Goal: Task Accomplishment & Management: Manage account settings

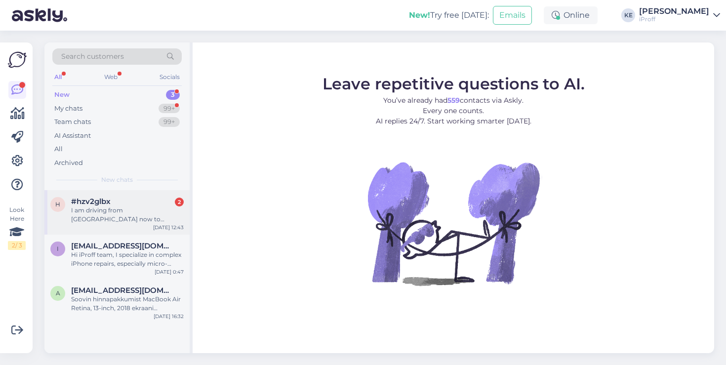
click at [158, 211] on div "I am driving from [GEOGRAPHIC_DATA] now to [GEOGRAPHIC_DATA] for a wedding" at bounding box center [127, 215] width 113 height 18
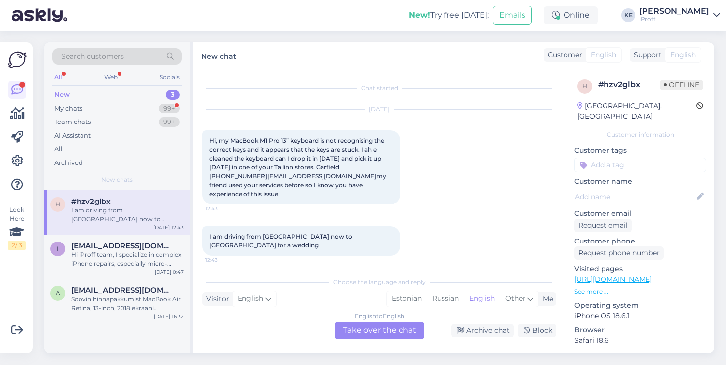
click at [375, 330] on div "English to English Take over the chat" at bounding box center [379, 331] width 89 height 18
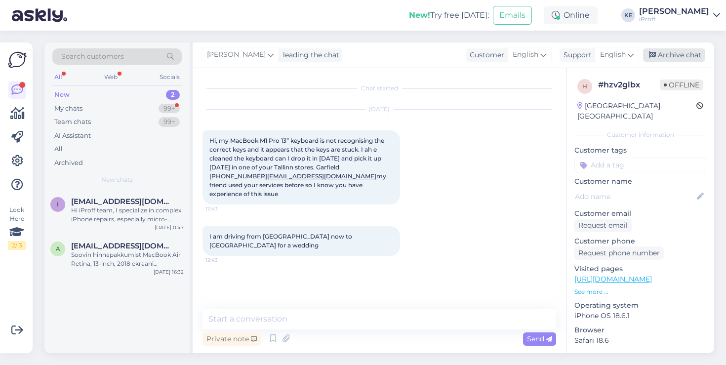
click at [669, 53] on div "Archive chat" at bounding box center [674, 54] width 62 height 13
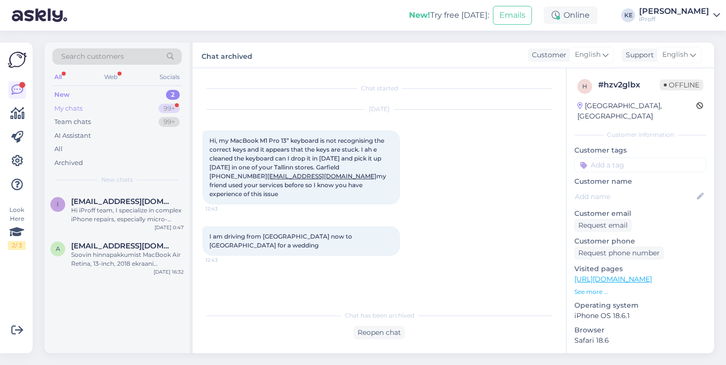
click at [143, 111] on div "My chats 99+" at bounding box center [116, 109] width 129 height 14
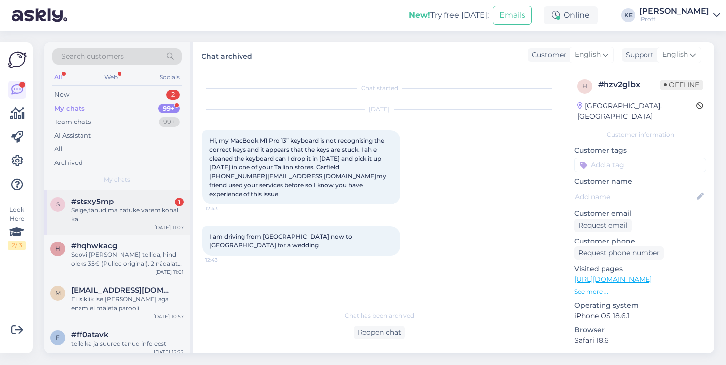
click at [136, 201] on div "#stsxy5mp 1" at bounding box center [127, 201] width 113 height 9
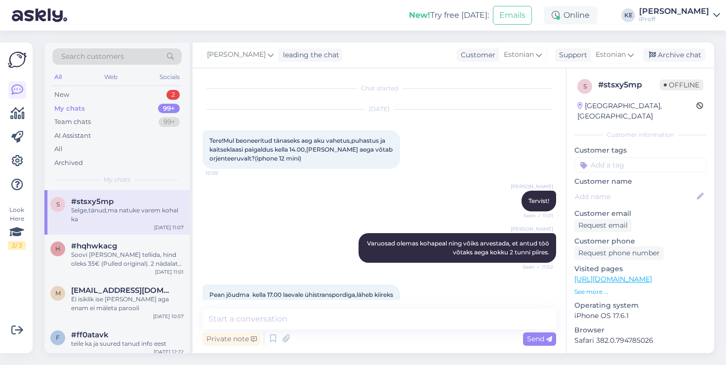
scroll to position [280, 0]
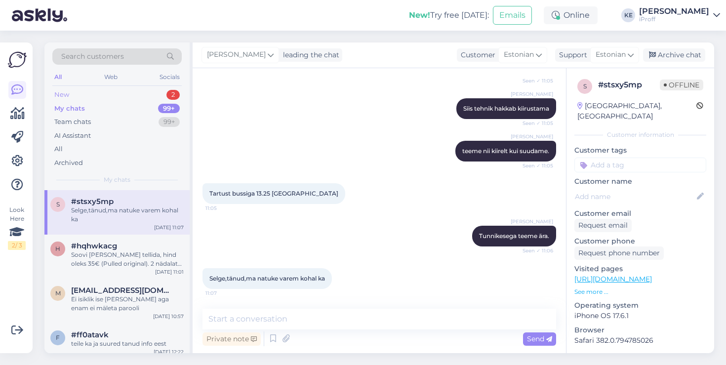
click at [161, 88] on div "New 2" at bounding box center [116, 95] width 129 height 14
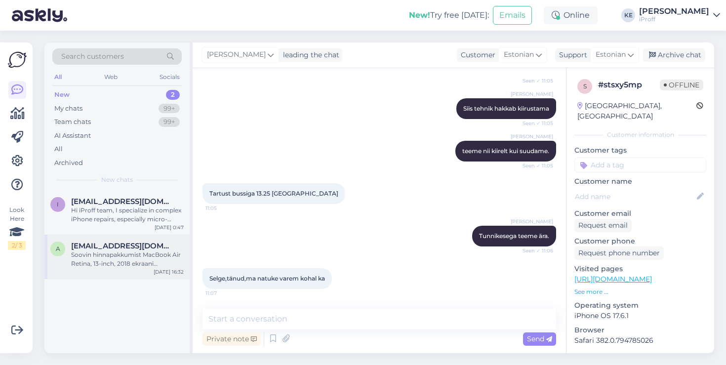
click at [148, 252] on div "Soovin hinnapakkumist MacBook Air Retina, 13-inch, 2018 ekraani vahetusele. Kas…" at bounding box center [127, 260] width 113 height 18
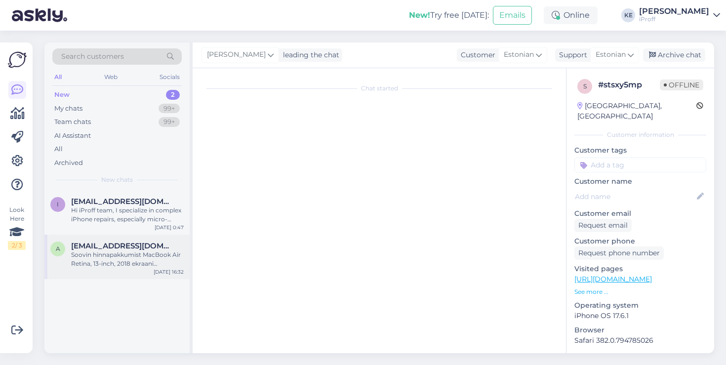
scroll to position [22, 0]
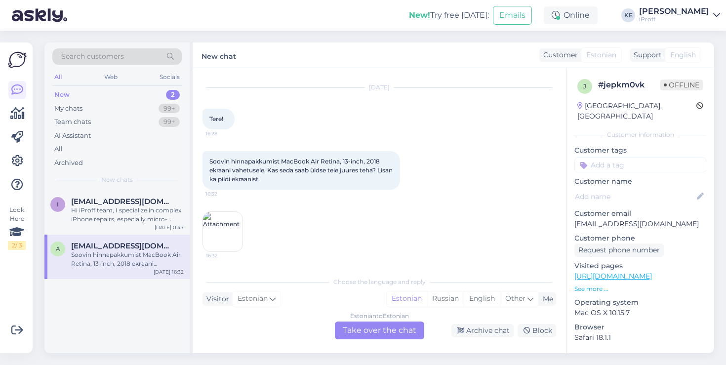
click at [224, 228] on img at bounding box center [223, 232] width 40 height 40
click at [470, 328] on div "Archive chat" at bounding box center [483, 330] width 62 height 13
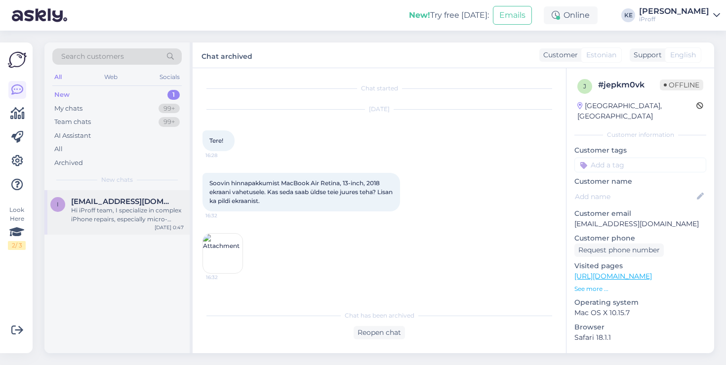
click at [150, 209] on div "Hi iProff team, I specialize in complex iPhone repairs, especially micro-solder…" at bounding box center [127, 215] width 113 height 18
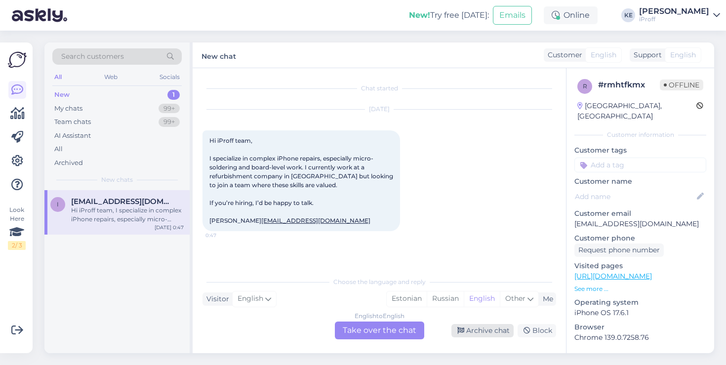
click at [481, 331] on div "Archive chat" at bounding box center [483, 330] width 62 height 13
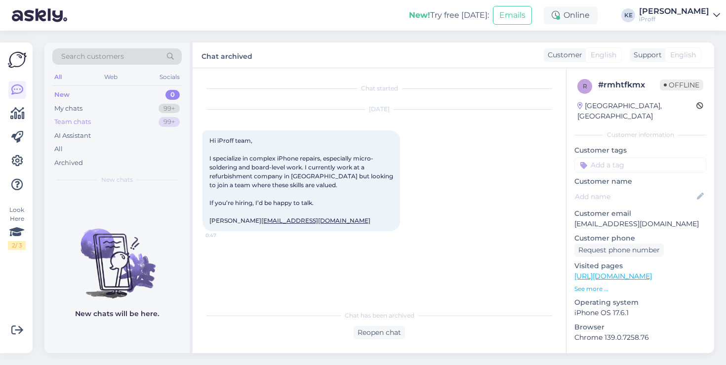
click at [160, 124] on div "99+" at bounding box center [169, 122] width 21 height 10
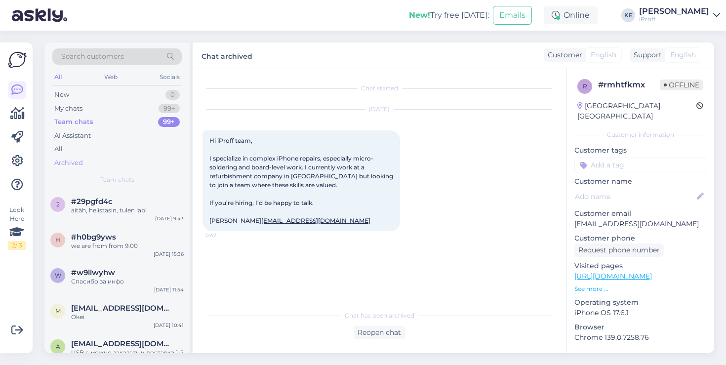
click at [122, 163] on div "Archived" at bounding box center [116, 163] width 129 height 14
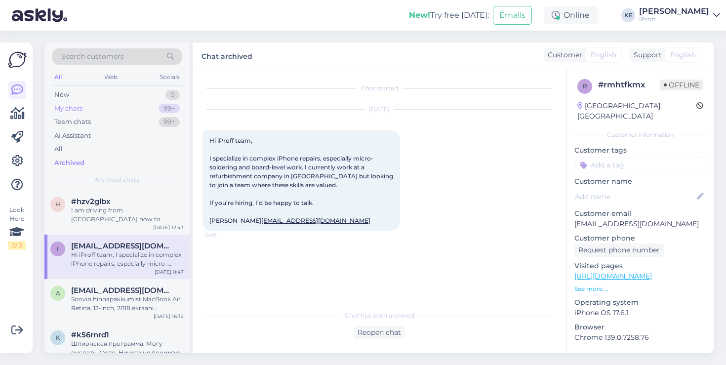
click at [164, 111] on div "99+" at bounding box center [169, 109] width 21 height 10
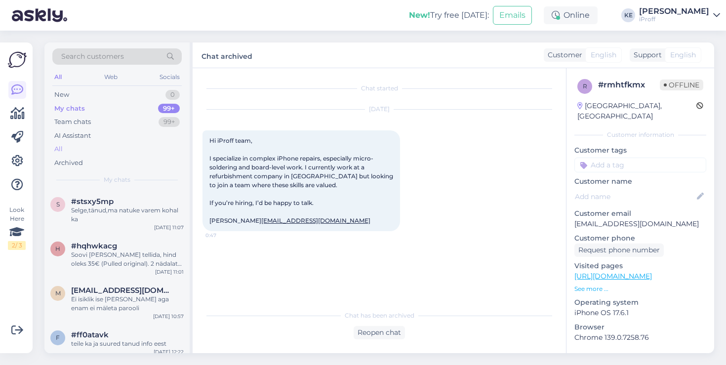
click at [138, 147] on div "All" at bounding box center [116, 149] width 129 height 14
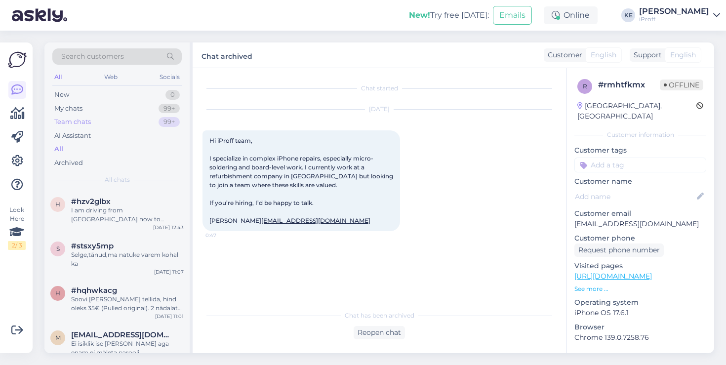
click at [143, 127] on div "Team chats 99+" at bounding box center [116, 122] width 129 height 14
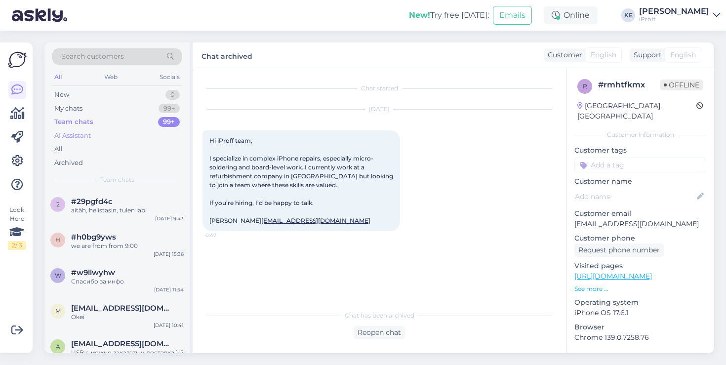
click at [109, 137] on div "AI Assistant" at bounding box center [116, 136] width 129 height 14
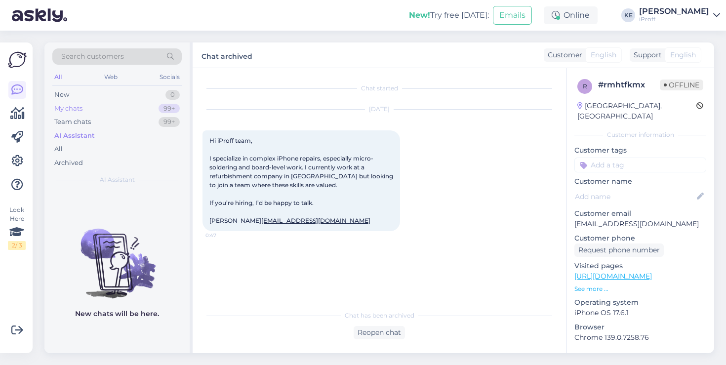
click at [143, 102] on div "My chats 99+" at bounding box center [116, 109] width 129 height 14
